Goal: Task Accomplishment & Management: Complete application form

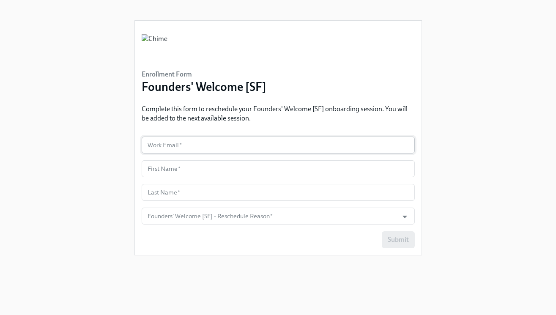
click at [192, 147] on input "text" at bounding box center [278, 145] width 273 height 17
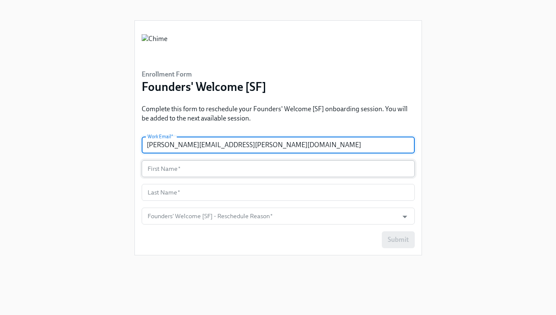
type input "[PERSON_NAME][EMAIL_ADDRESS][PERSON_NAME][DOMAIN_NAME]"
click at [190, 172] on input "text" at bounding box center [278, 168] width 273 height 17
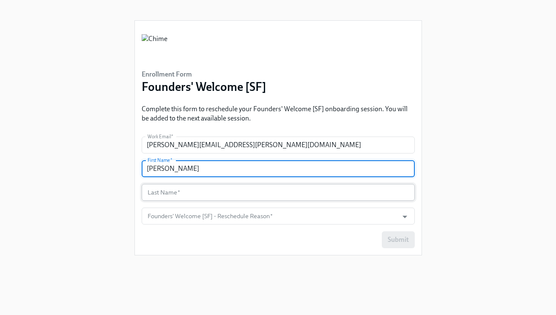
type input "[PERSON_NAME]"
click at [198, 195] on input "text" at bounding box center [278, 192] width 273 height 17
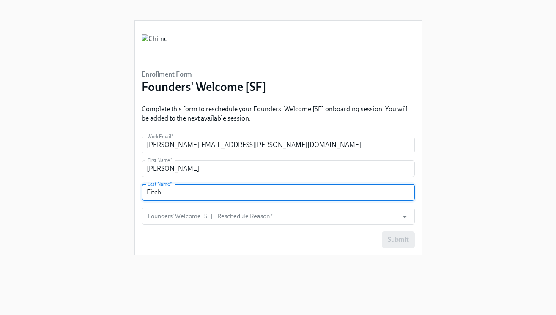
click at [280, 201] on input "Fitch" at bounding box center [278, 192] width 273 height 17
type input "Fitch"
click at [278, 215] on input "Founders' Welcome [SF] - Reschedule Reason   *" at bounding box center [270, 216] width 249 height 17
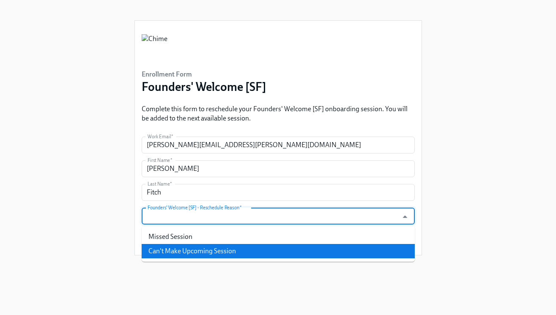
drag, startPoint x: 222, startPoint y: 251, endPoint x: 226, endPoint y: 250, distance: 4.3
click at [222, 251] on li "Can't Make Upcoming Session" at bounding box center [278, 251] width 273 height 14
type input "Can't Make Upcoming Session"
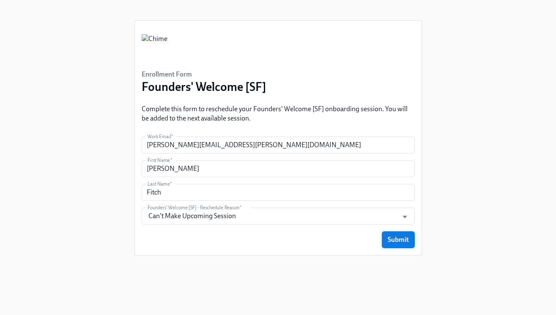
click at [396, 236] on span "Submit" at bounding box center [398, 240] width 21 height 8
